Goal: Navigation & Orientation: Find specific page/section

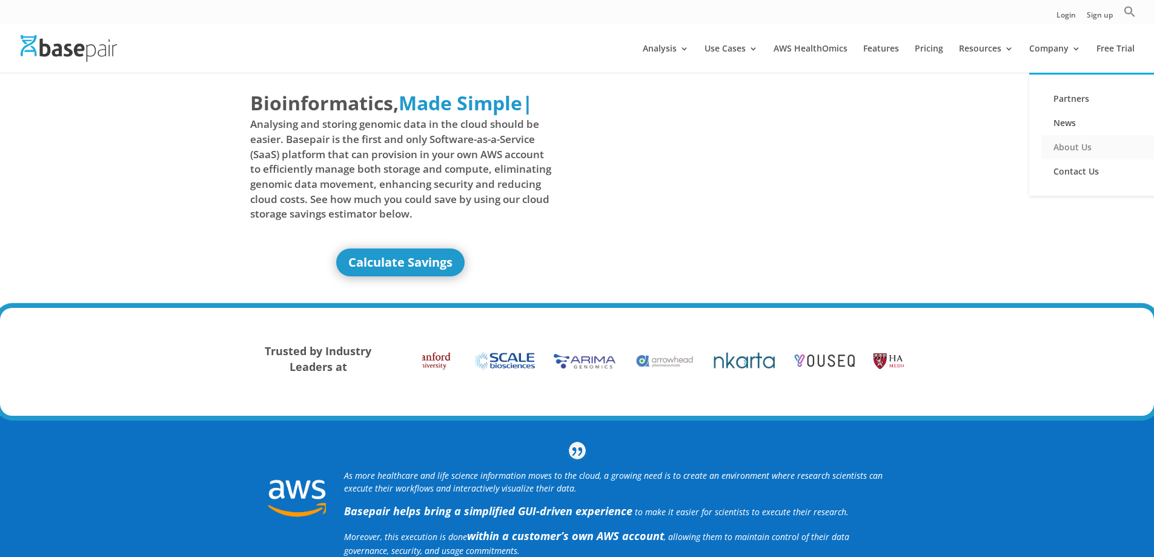
click at [1067, 144] on link "About Us" at bounding box center [1101, 147] width 121 height 24
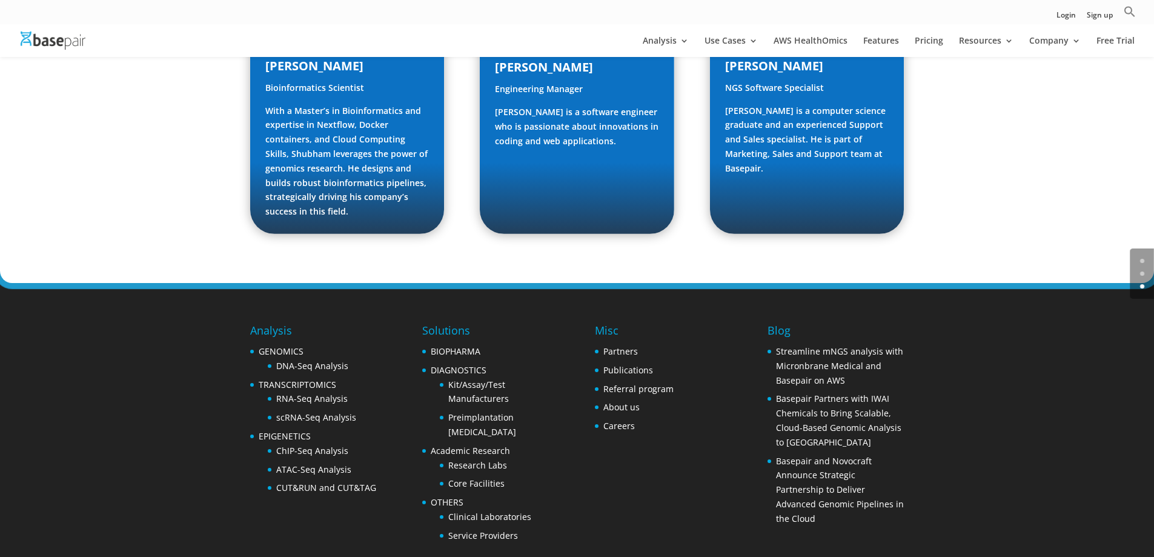
scroll to position [1819, 0]
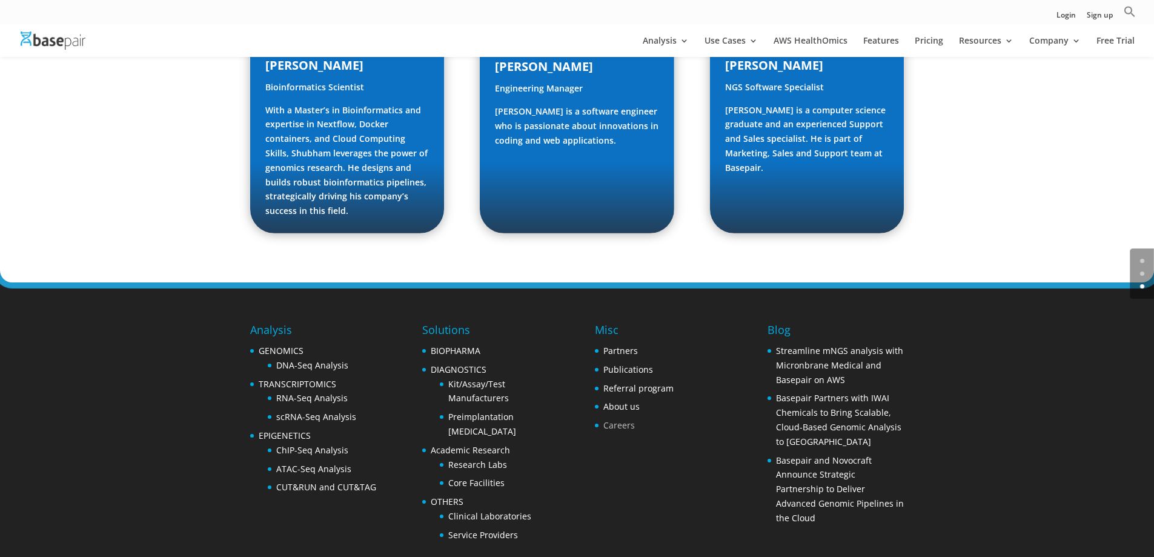
click at [605, 419] on link "Careers" at bounding box center [618, 425] width 31 height 12
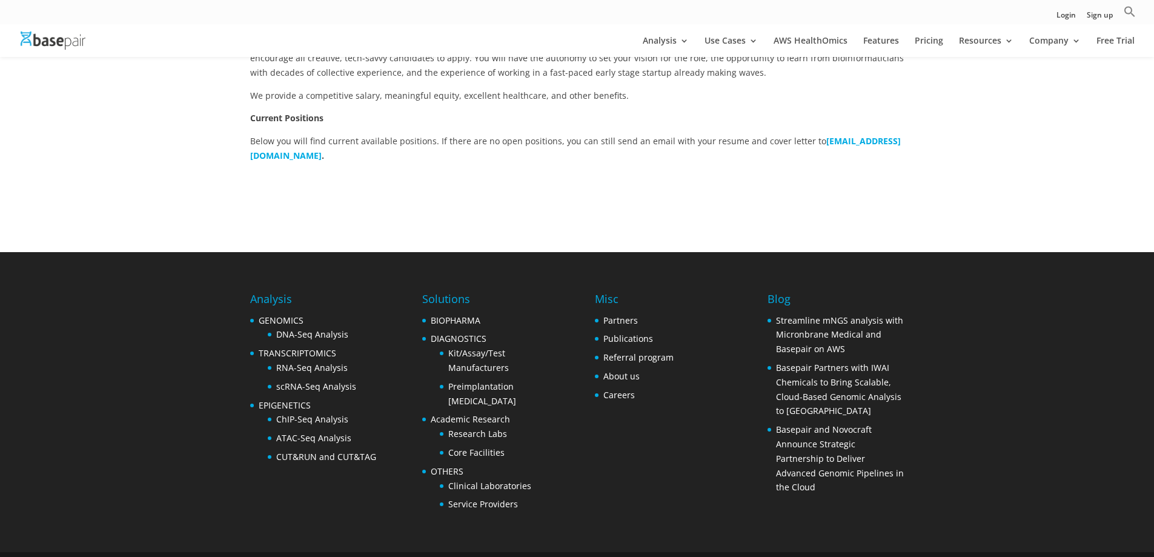
scroll to position [363, 0]
